Goal: Information Seeking & Learning: Learn about a topic

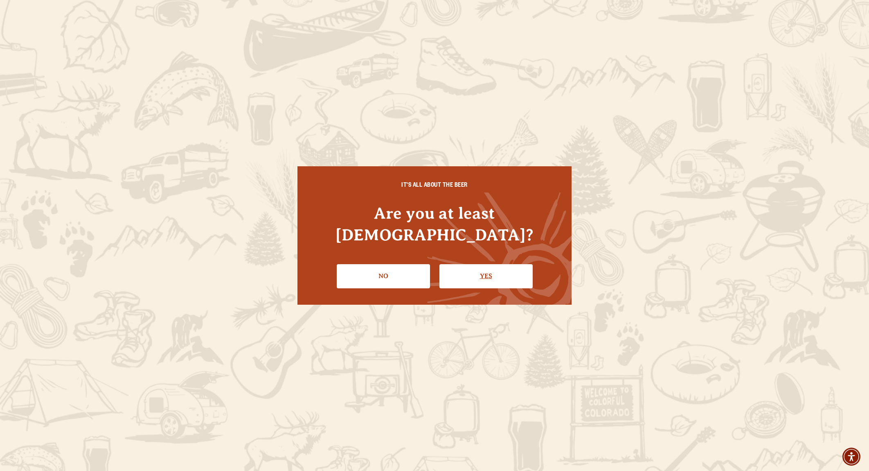
click at [492, 268] on link "Yes" at bounding box center [486, 276] width 93 height 24
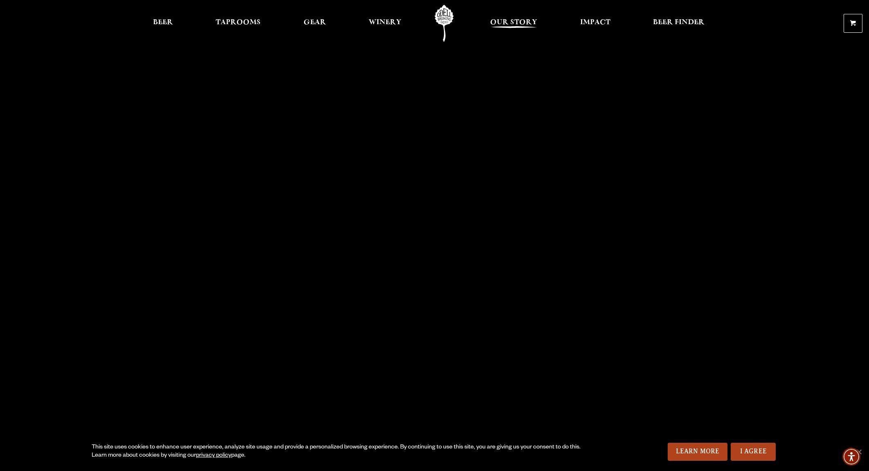
click at [524, 22] on span "Our Story" at bounding box center [513, 22] width 47 height 7
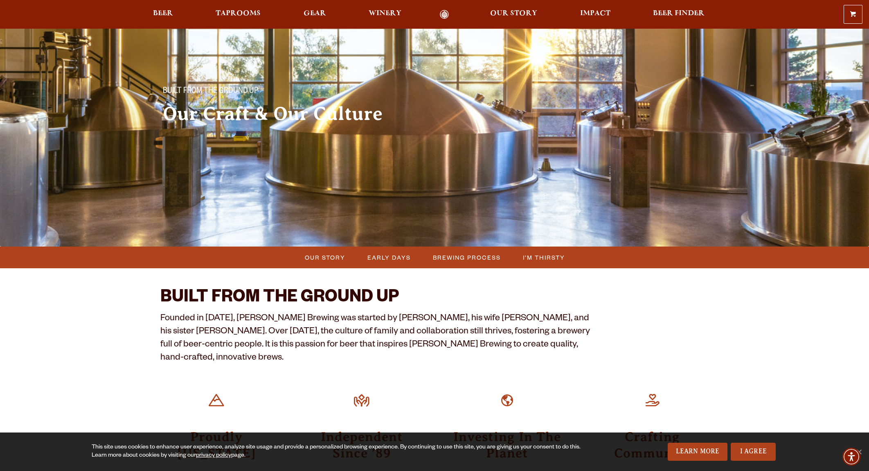
scroll to position [36, 0]
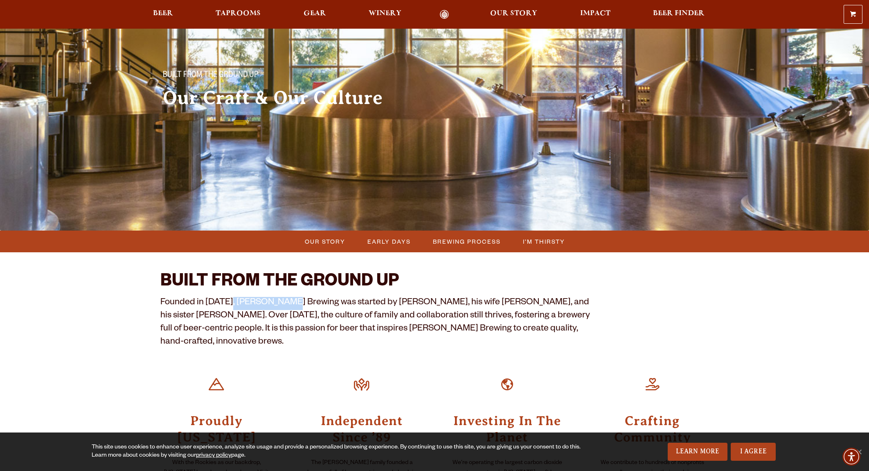
drag, startPoint x: 228, startPoint y: 302, endPoint x: 282, endPoint y: 303, distance: 54.9
click at [282, 303] on p "Founded in [DATE], [PERSON_NAME] Brewing was started by [PERSON_NAME], his wife…" at bounding box center [376, 323] width 432 height 52
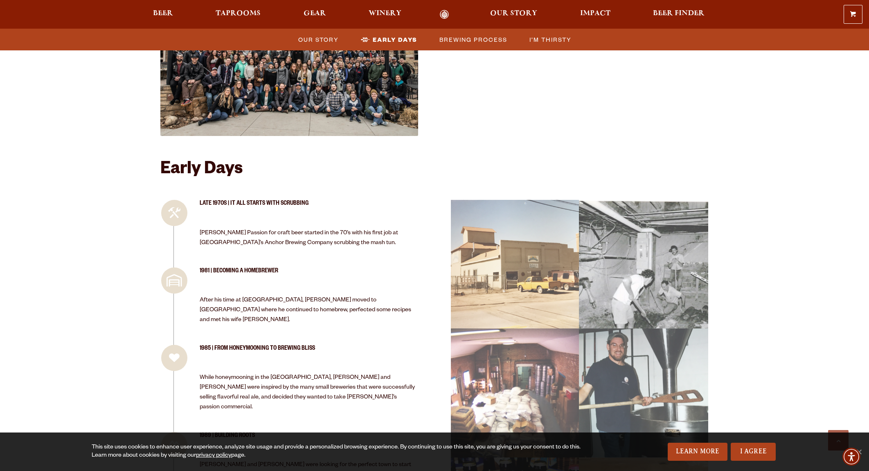
scroll to position [620, 0]
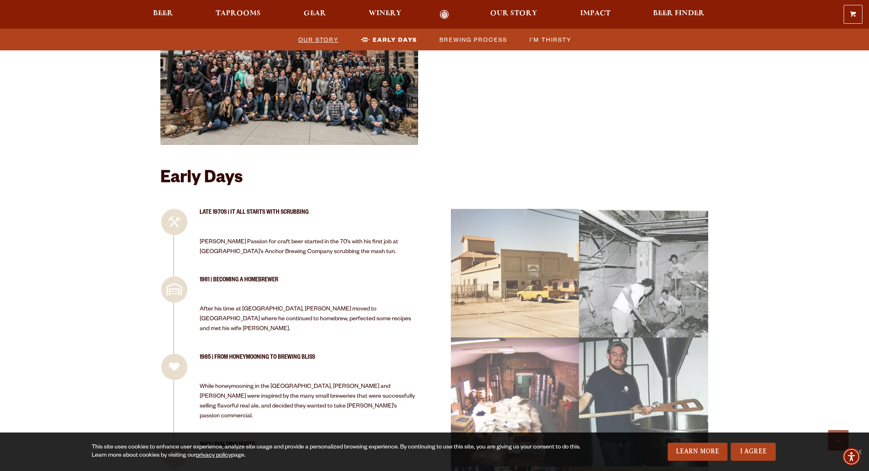
click at [320, 36] on span "Our Story" at bounding box center [318, 40] width 41 height 12
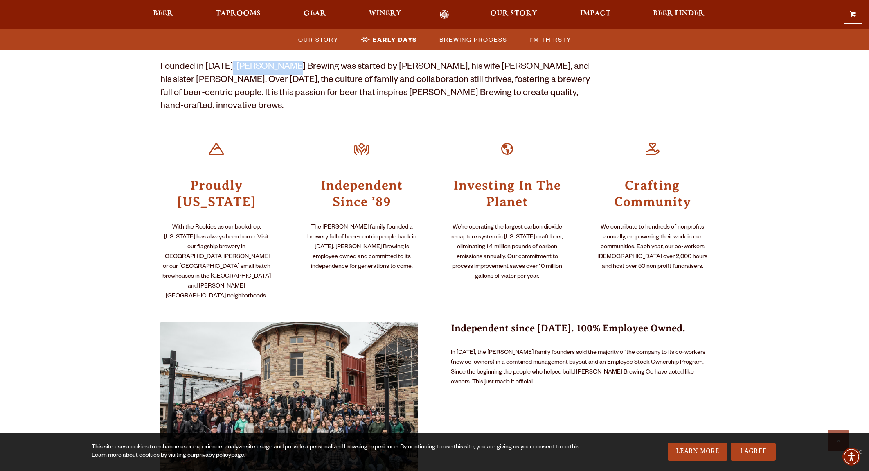
scroll to position [270, 0]
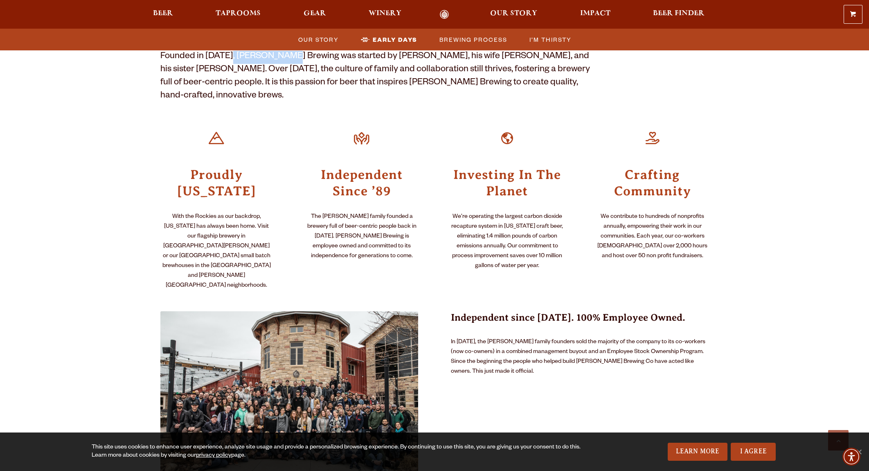
scroll to position [286, 0]
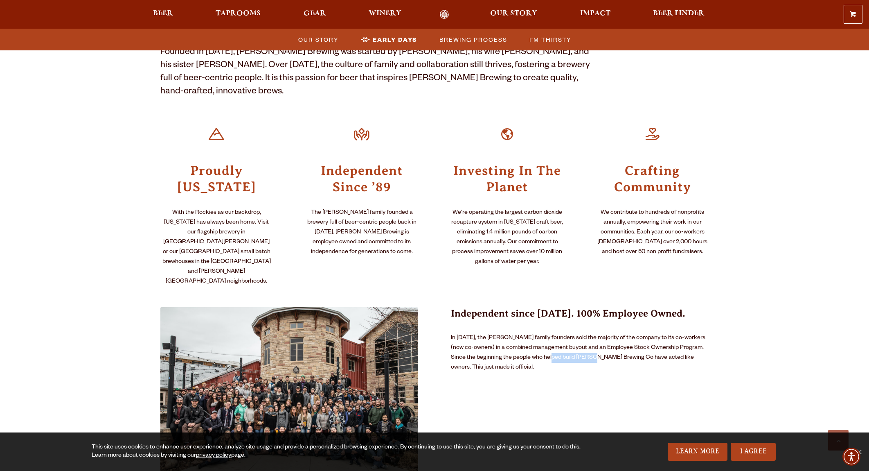
drag, startPoint x: 551, startPoint y: 324, endPoint x: 596, endPoint y: 323, distance: 44.2
click at [596, 333] on p "In [DATE], the [PERSON_NAME] family founders sold the majority of the company t…" at bounding box center [580, 352] width 258 height 39
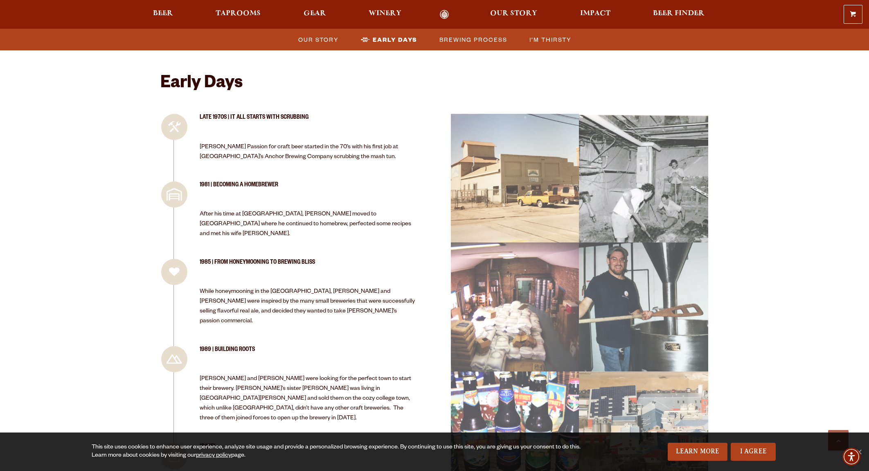
scroll to position [0, 0]
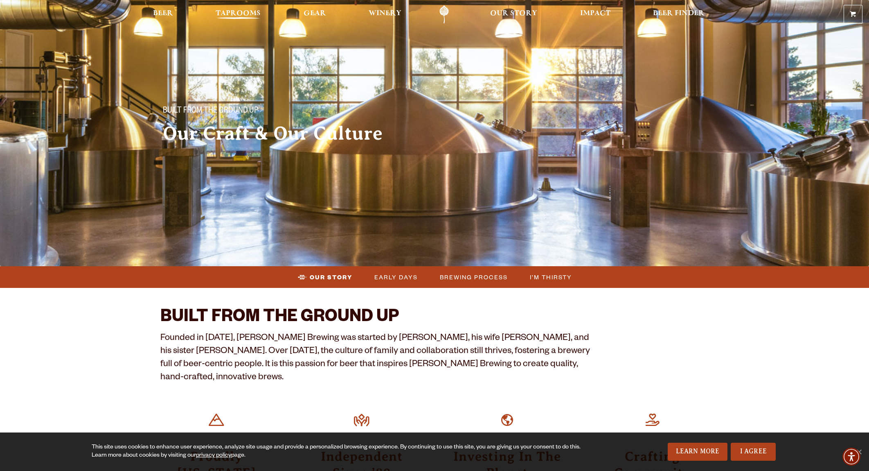
click at [245, 16] on span "Taprooms" at bounding box center [238, 13] width 45 height 7
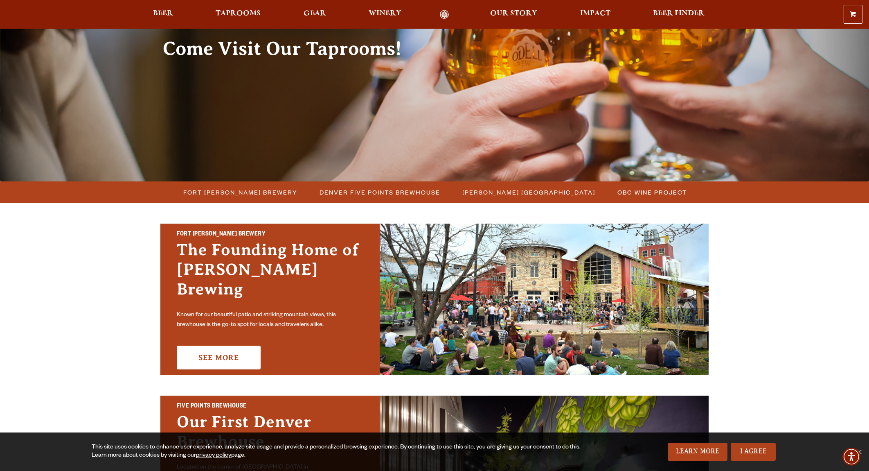
scroll to position [129, 0]
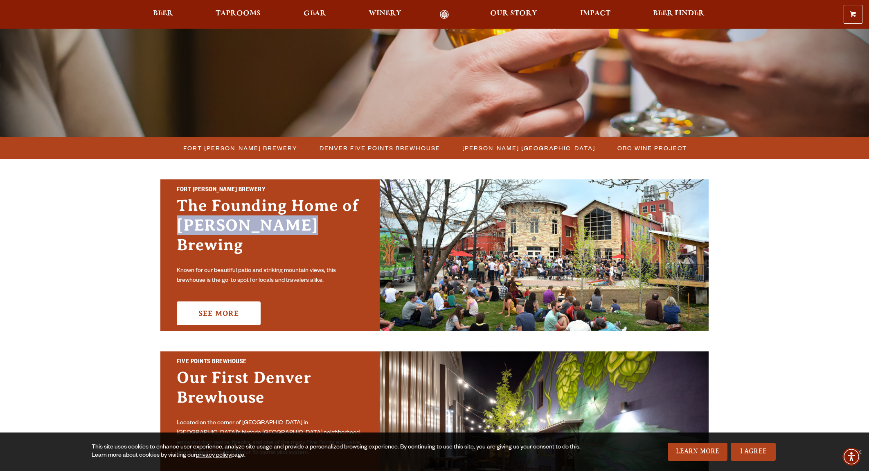
drag, startPoint x: 289, startPoint y: 236, endPoint x: 151, endPoint y: 231, distance: 138.9
click at [151, 231] on div "Fort Collins Brewery The Founding Home of Odell Brewing Known for our beautiful…" at bounding box center [434, 437] width 589 height 557
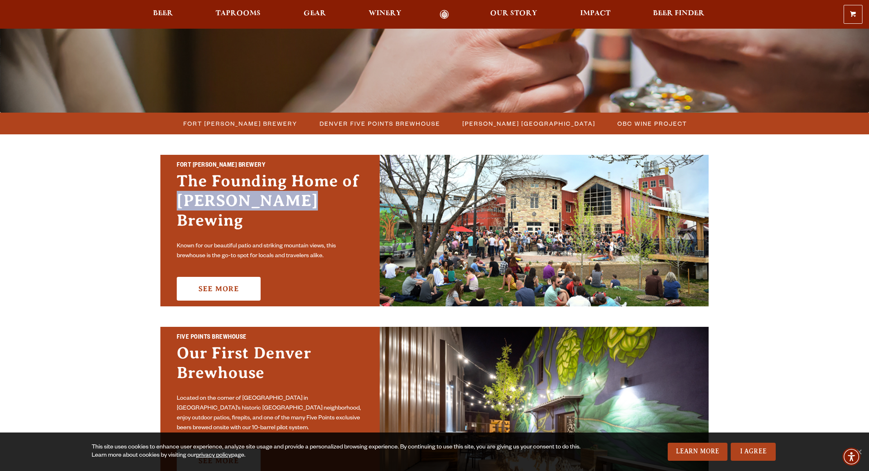
scroll to position [153, 0]
click at [247, 212] on h3 "The Founding Home of Odell Brewing" at bounding box center [270, 205] width 187 height 67
drag, startPoint x: 289, startPoint y: 213, endPoint x: 151, endPoint y: 216, distance: 138.0
click at [151, 216] on div "Fort Collins Brewery The Founding Home of Odell Brewing Known for our beautiful…" at bounding box center [434, 413] width 589 height 557
copy h3 "[PERSON_NAME] Brewing"
